Goal: Task Accomplishment & Management: Manage account settings

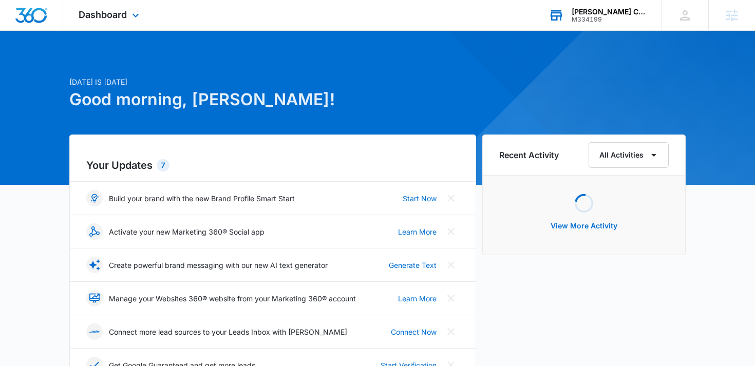
click at [581, 15] on div "[PERSON_NAME] CPA PC" at bounding box center [609, 12] width 75 height 8
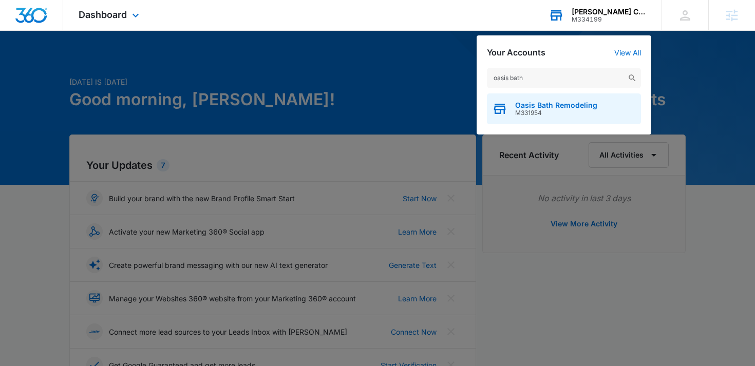
type input "oasis bath"
click at [573, 102] on span "Oasis Bath Remodeling" at bounding box center [556, 105] width 82 height 8
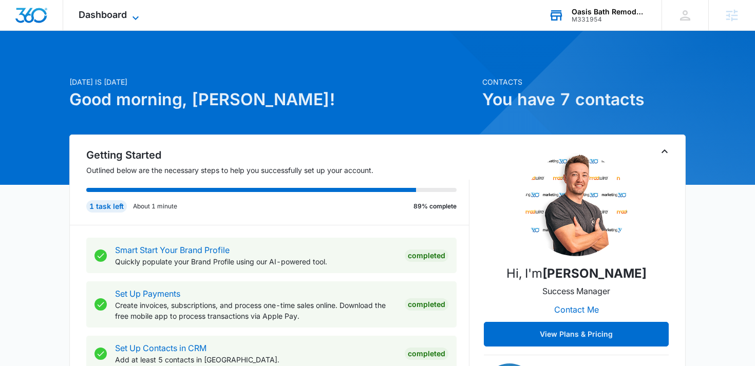
click at [139, 16] on icon at bounding box center [135, 18] width 12 height 12
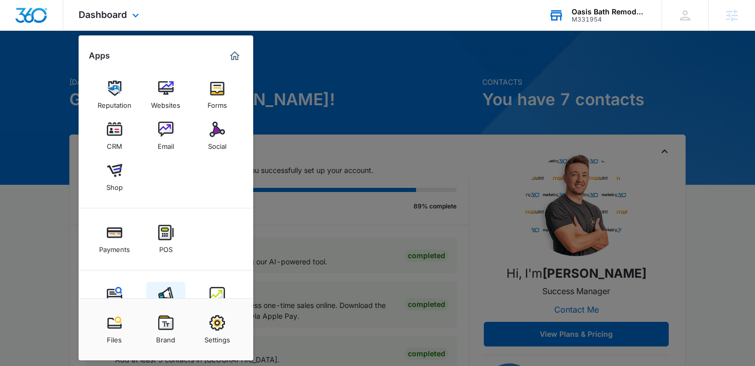
click at [165, 293] on img at bounding box center [165, 294] width 15 height 15
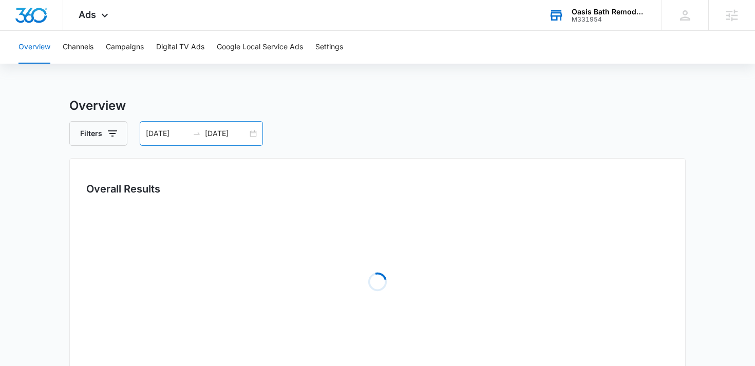
click at [232, 131] on input "08/07/2025" at bounding box center [226, 133] width 43 height 11
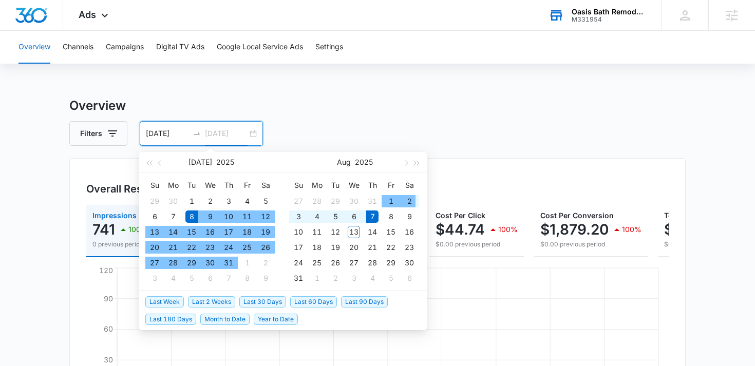
type input "08/07/2025"
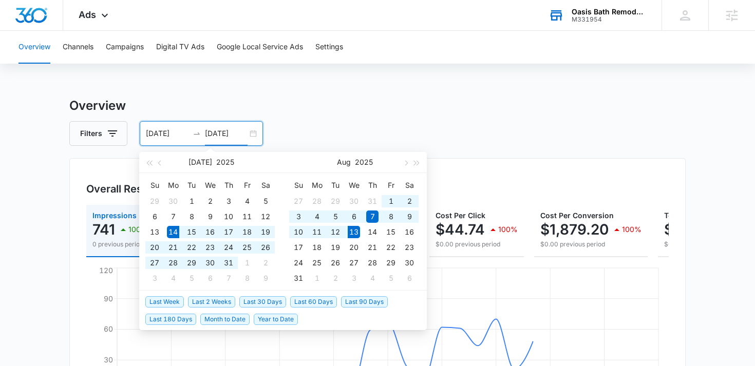
click at [267, 303] on span "Last 30 Days" at bounding box center [262, 301] width 47 height 11
type input "07/14/2025"
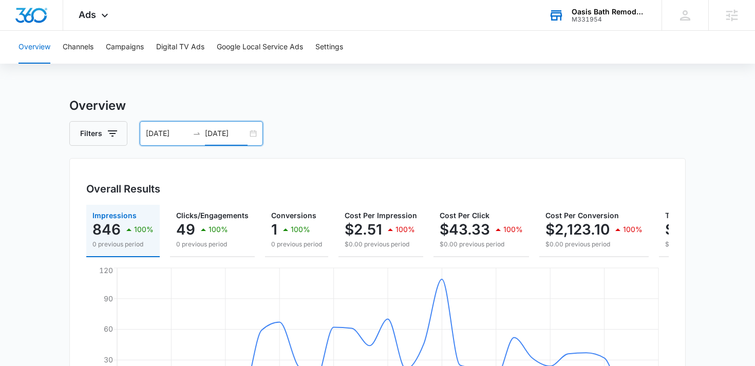
click at [233, 129] on input "08/13/2025" at bounding box center [226, 133] width 43 height 11
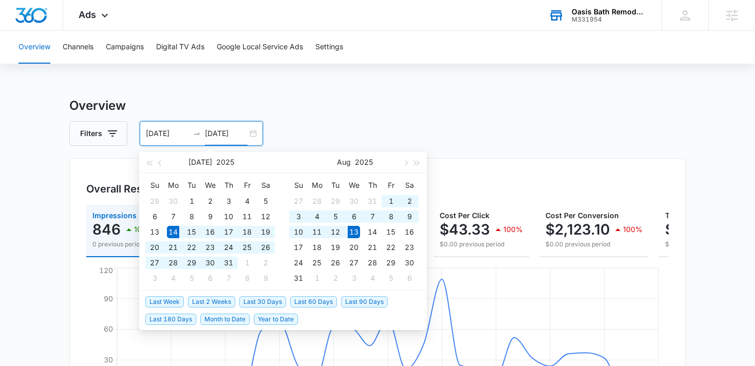
type input "08/13/2025"
click at [274, 306] on span "Last 30 Days" at bounding box center [262, 301] width 47 height 11
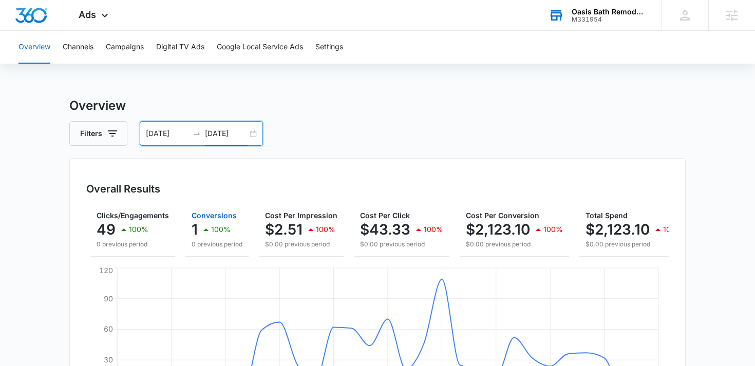
scroll to position [0, 101]
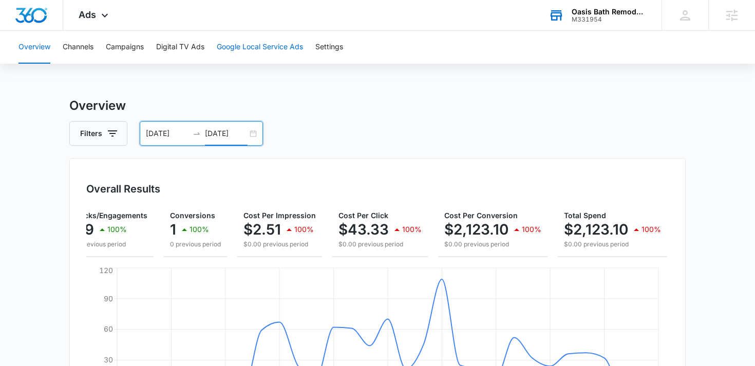
click at [233, 52] on button "Google Local Service Ads" at bounding box center [260, 47] width 86 height 33
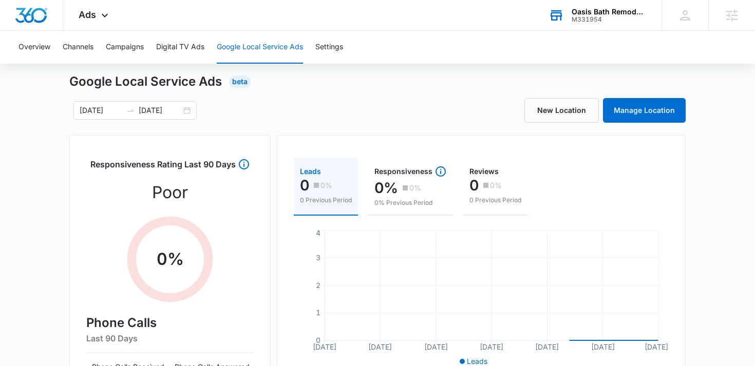
scroll to position [58, 0]
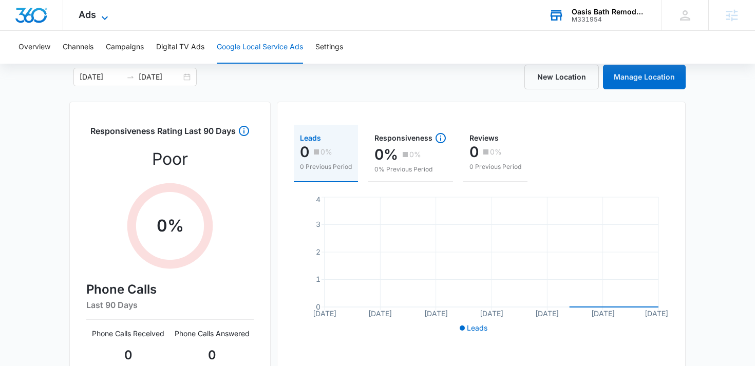
click at [91, 16] on span "Ads" at bounding box center [87, 14] width 17 height 11
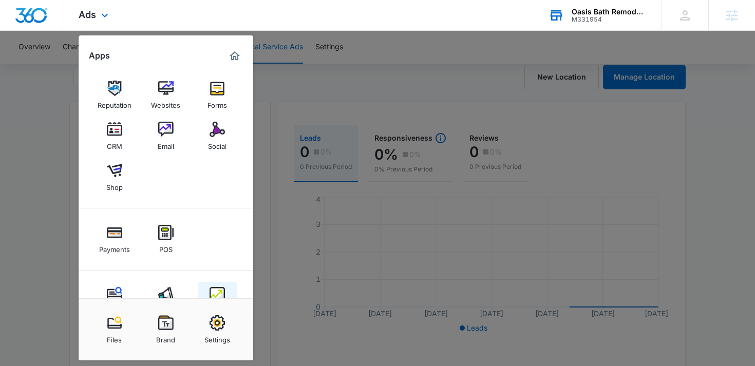
click at [220, 288] on img at bounding box center [217, 294] width 15 height 15
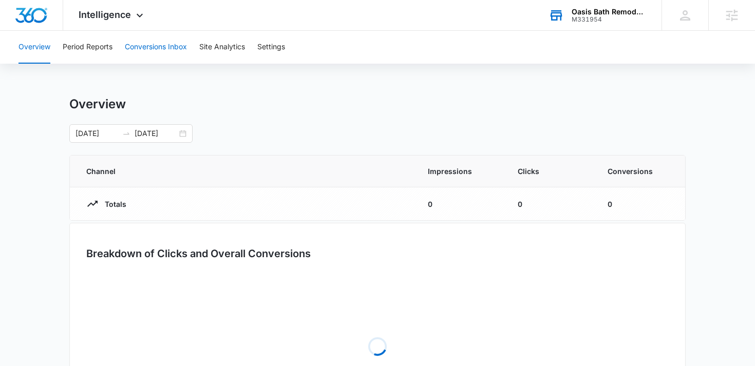
click at [157, 52] on button "Conversions Inbox" at bounding box center [156, 47] width 62 height 33
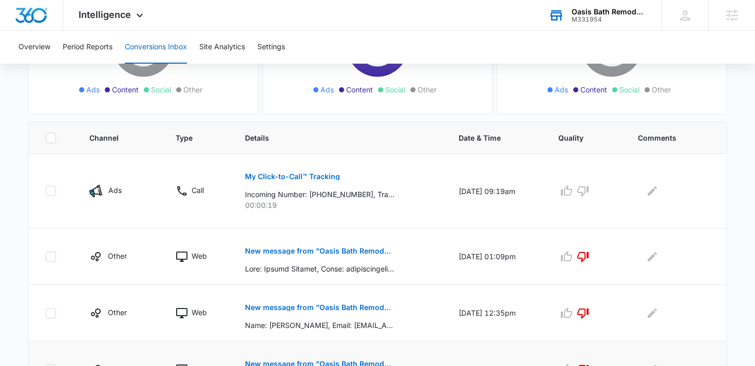
scroll to position [168, 0]
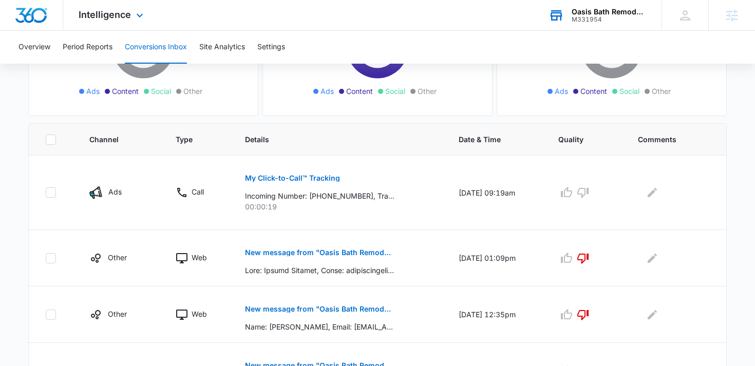
click at [125, 25] on div "Intelligence Apps Reputation Websites Forms CRM Email Social Shop Payments POS …" at bounding box center [112, 15] width 98 height 30
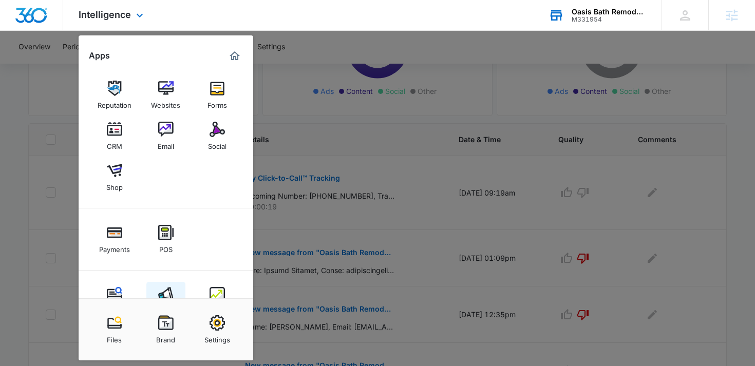
click at [164, 293] on img at bounding box center [165, 294] width 15 height 15
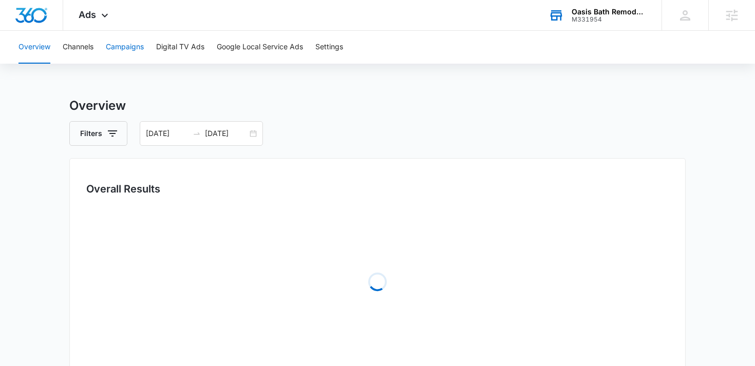
click at [138, 50] on button "Campaigns" at bounding box center [125, 47] width 38 height 33
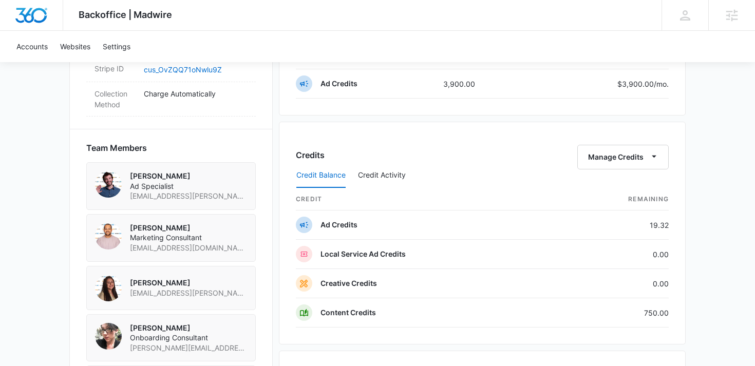
scroll to position [1063, 0]
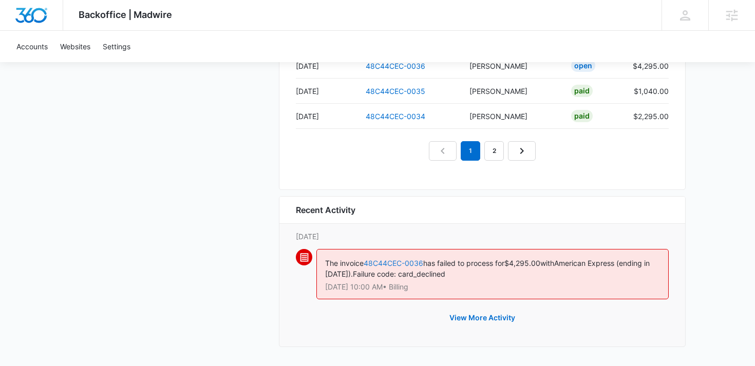
click at [406, 263] on link "48C44CEC-0036" at bounding box center [394, 263] width 60 height 9
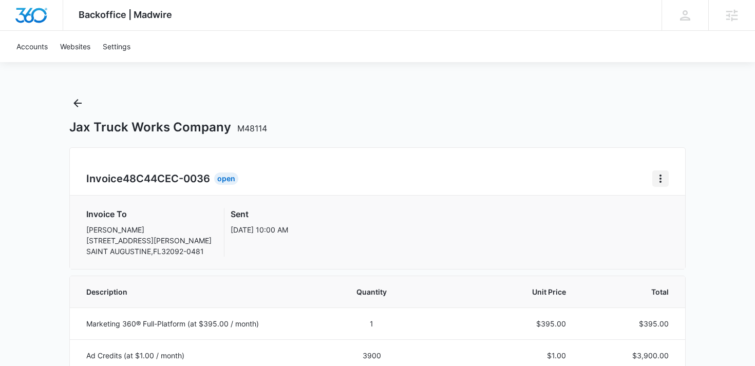
click at [659, 182] on icon "Home" at bounding box center [660, 179] width 2 height 8
click at [692, 205] on link "Download Invoice" at bounding box center [695, 207] width 60 height 9
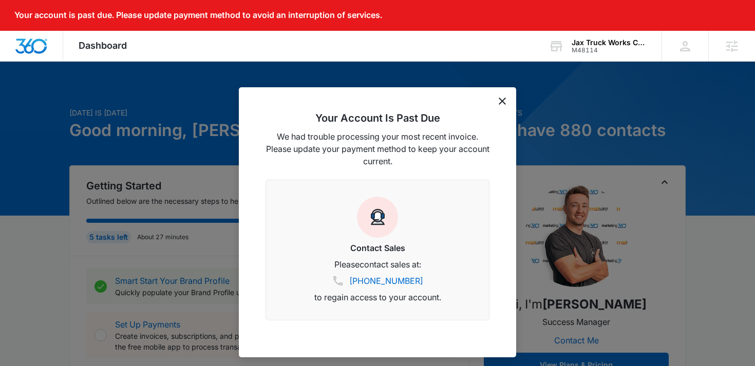
click at [503, 100] on icon "dismiss this dialog" at bounding box center [502, 101] width 7 height 7
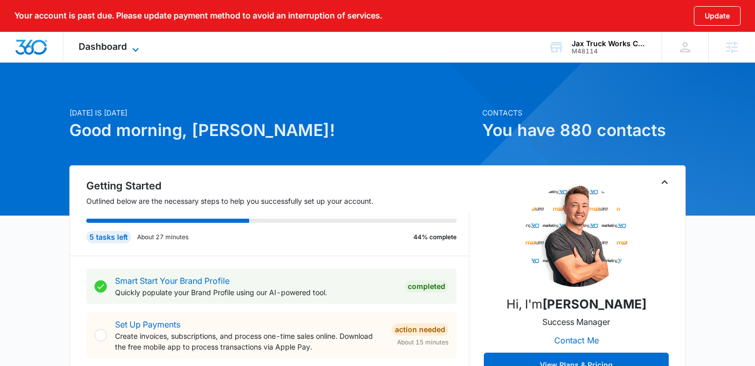
click at [118, 49] on span "Dashboard" at bounding box center [103, 46] width 48 height 11
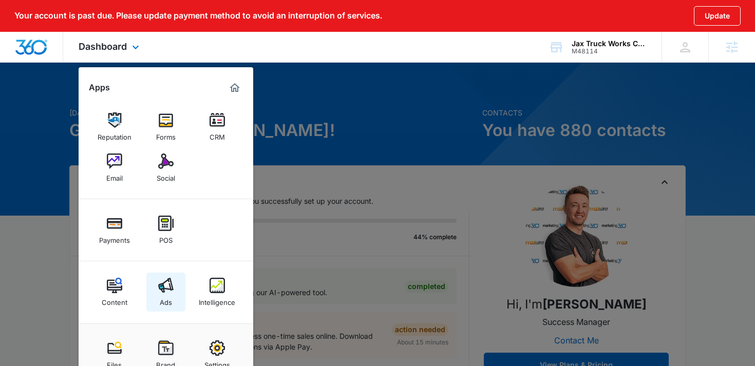
click at [167, 291] on img at bounding box center [165, 285] width 15 height 15
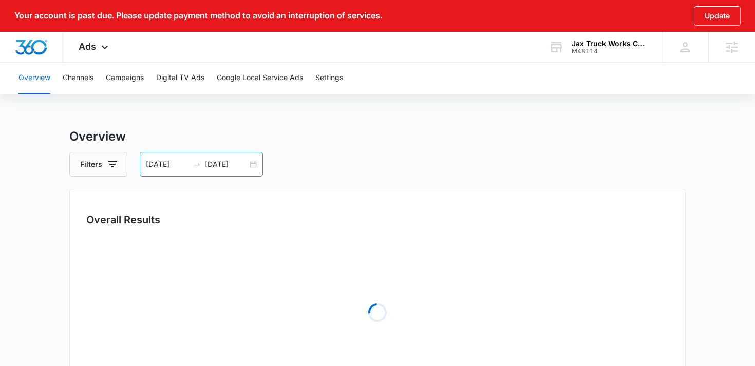
click at [222, 167] on input "08/04/2025" at bounding box center [226, 164] width 43 height 11
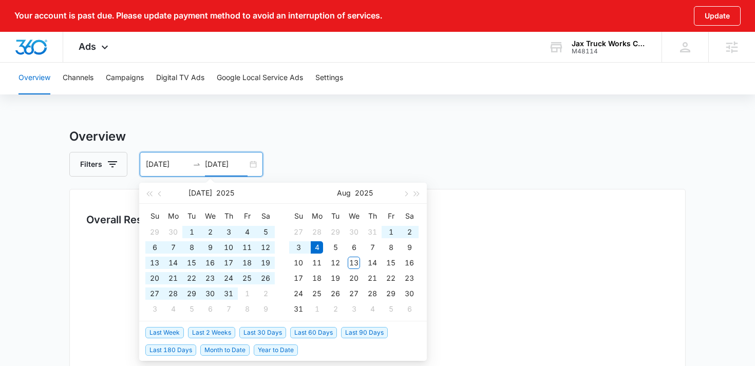
type input "08/04/2025"
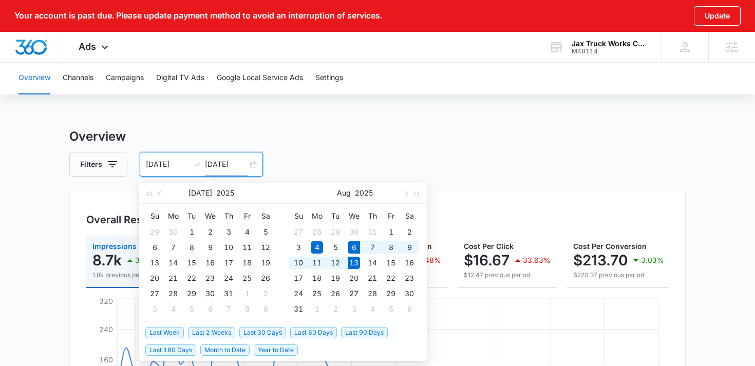
click at [175, 336] on span "Last Week" at bounding box center [164, 332] width 39 height 11
type input "08/06/2025"
type input "[DATE]"
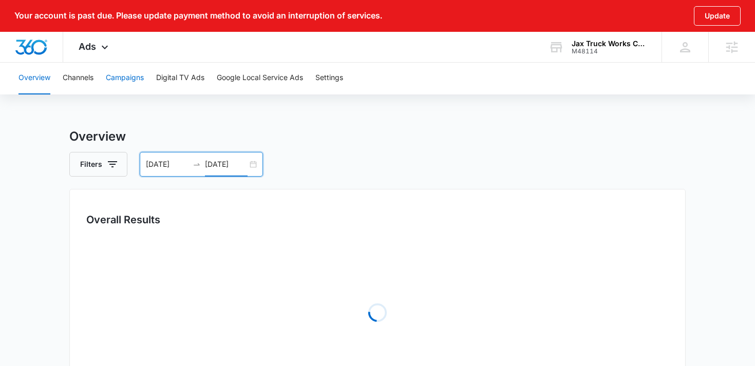
click at [128, 69] on button "Campaigns" at bounding box center [125, 78] width 38 height 33
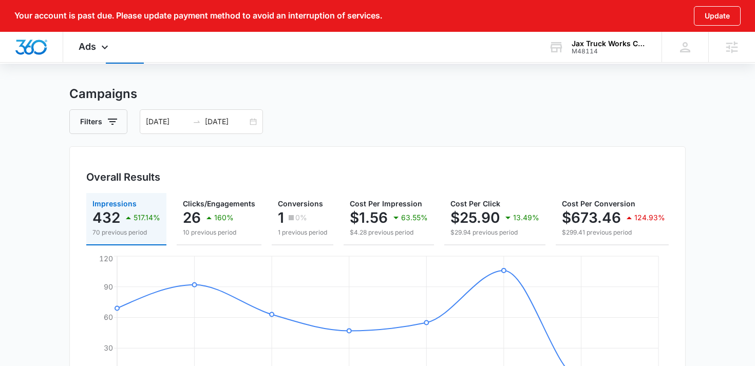
scroll to position [40, 0]
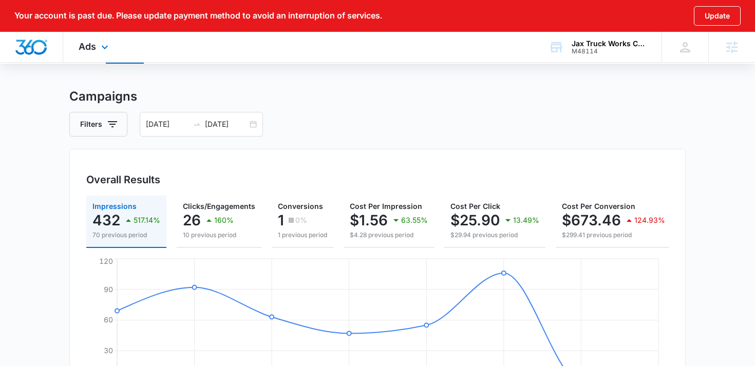
click at [118, 49] on div "Ads Apps Reputation Forms CRM Email Social Payments POS Content Ads Intelligenc…" at bounding box center [94, 47] width 63 height 30
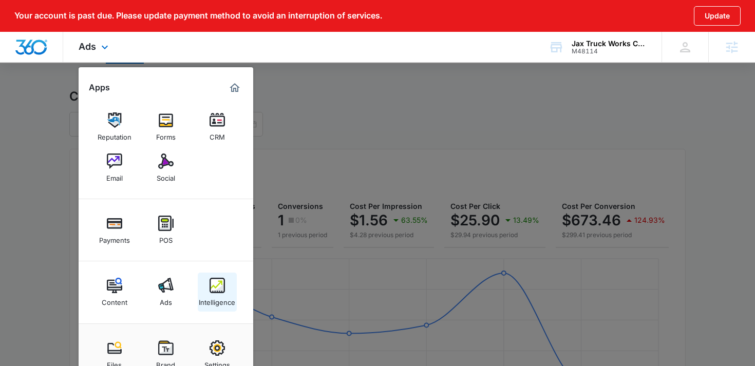
click at [225, 301] on div "Intelligence" at bounding box center [217, 299] width 36 height 13
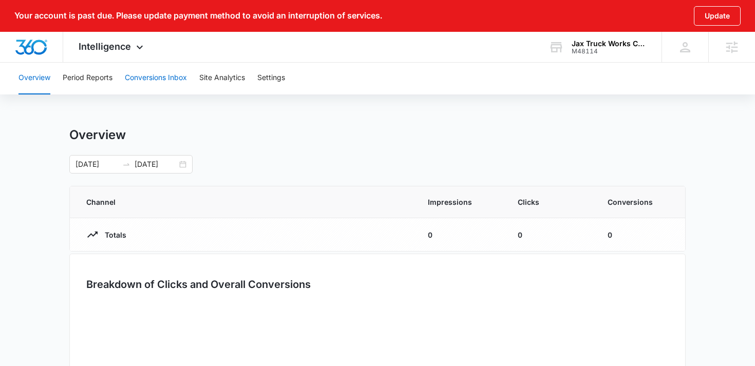
click at [161, 76] on button "Conversions Inbox" at bounding box center [156, 78] width 62 height 33
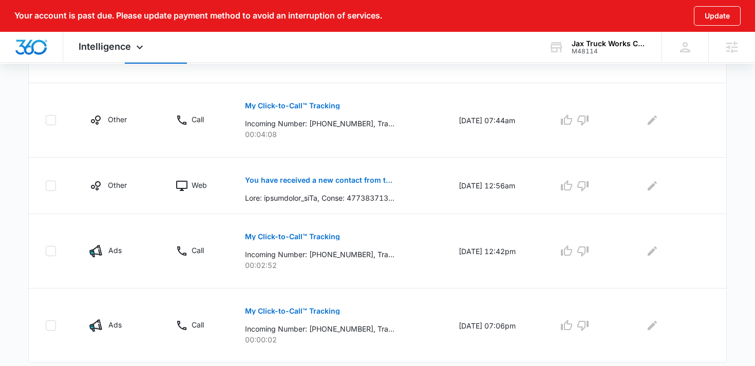
scroll to position [726, 0]
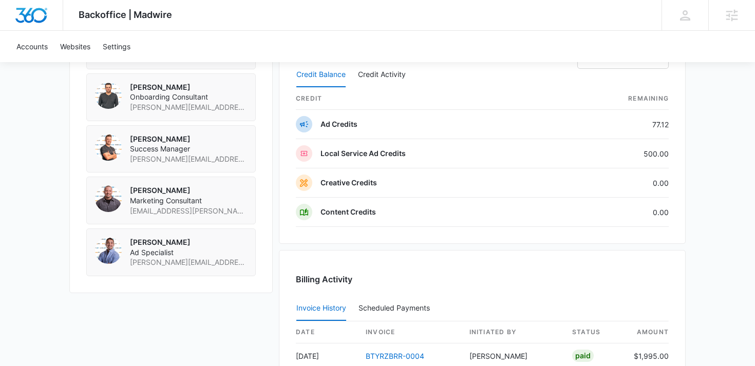
scroll to position [796, 0]
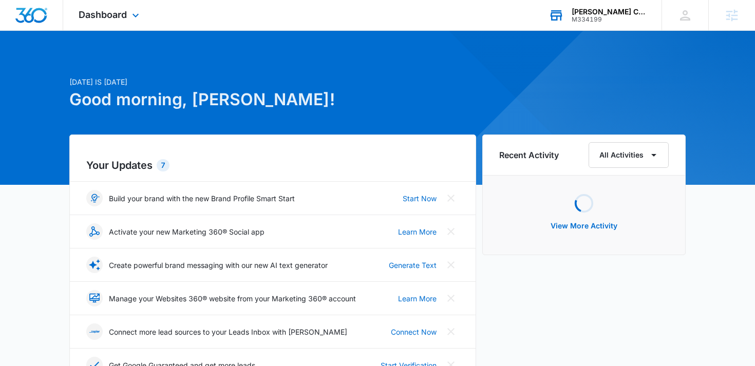
click at [583, 28] on div "[PERSON_NAME] CPA PC M334199 Your Accounts View All" at bounding box center [597, 15] width 128 height 30
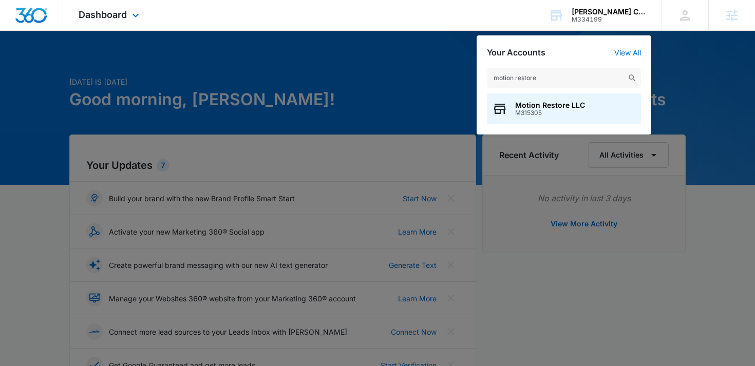
type input "motion restore"
click at [530, 105] on span "Motion Restore LLC" at bounding box center [550, 105] width 70 height 8
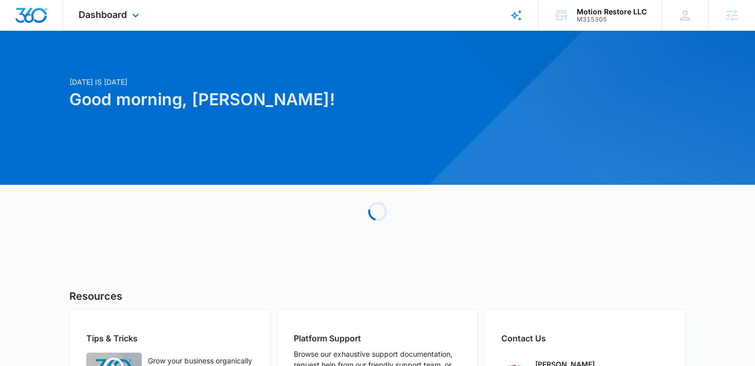
click at [91, 28] on div "Dashboard Apps Reputation Forms CRM Email Social Payments POS Content Ads Intel…" at bounding box center [110, 15] width 94 height 30
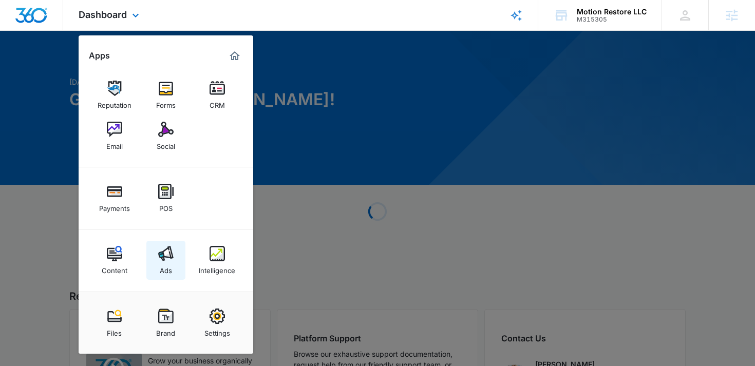
click at [177, 262] on link "Ads" at bounding box center [165, 260] width 39 height 39
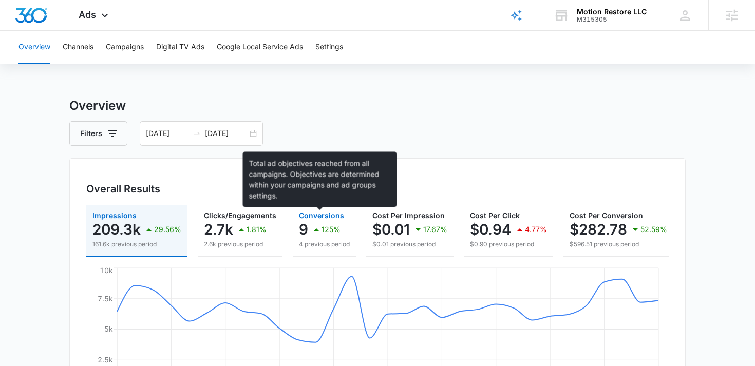
scroll to position [4, 0]
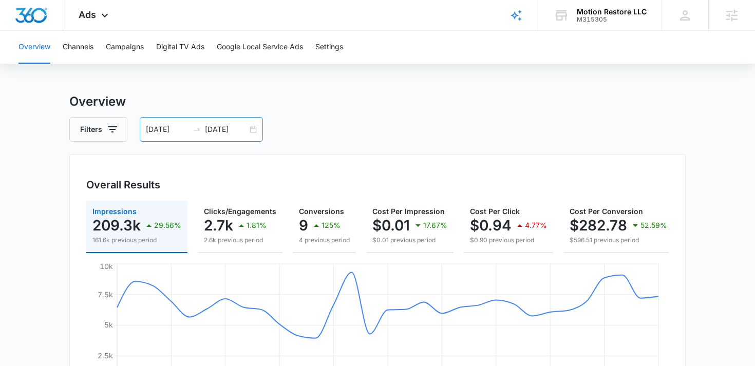
click at [219, 133] on input "[DATE]" at bounding box center [226, 129] width 43 height 11
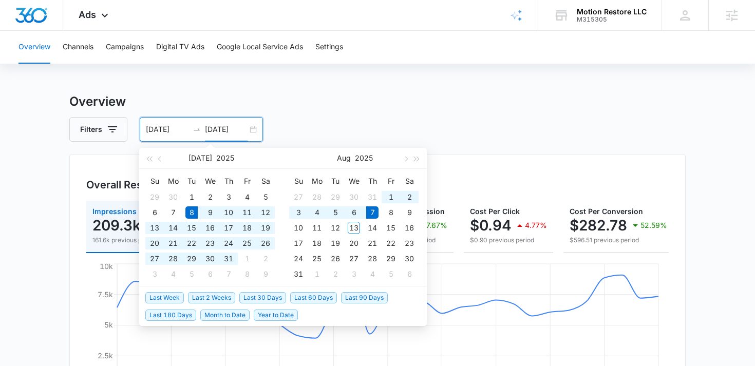
type input "[DATE]"
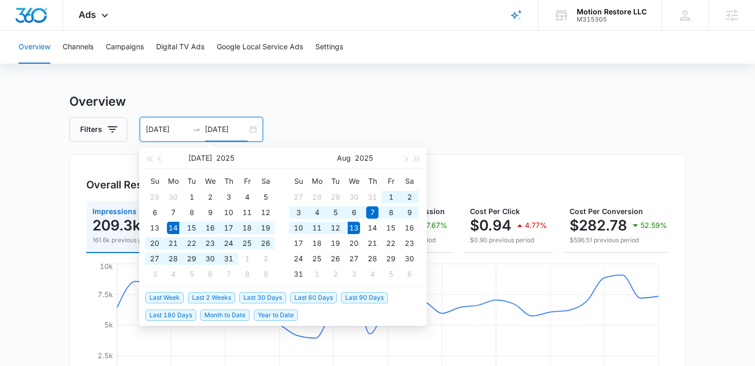
click at [263, 293] on span "Last 30 Days" at bounding box center [262, 297] width 47 height 11
type input "[DATE]"
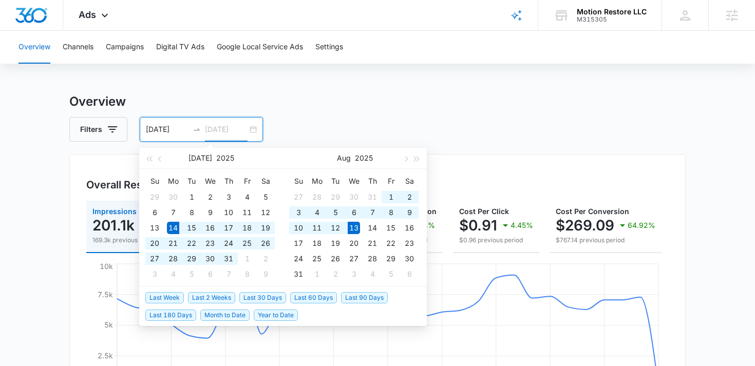
type input "[DATE]"
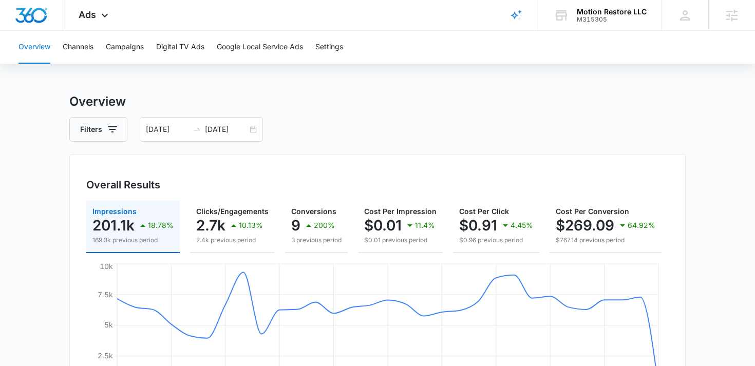
click at [339, 110] on h3 "Overview" at bounding box center [377, 101] width 616 height 18
